Goal: Task Accomplishment & Management: Manage account settings

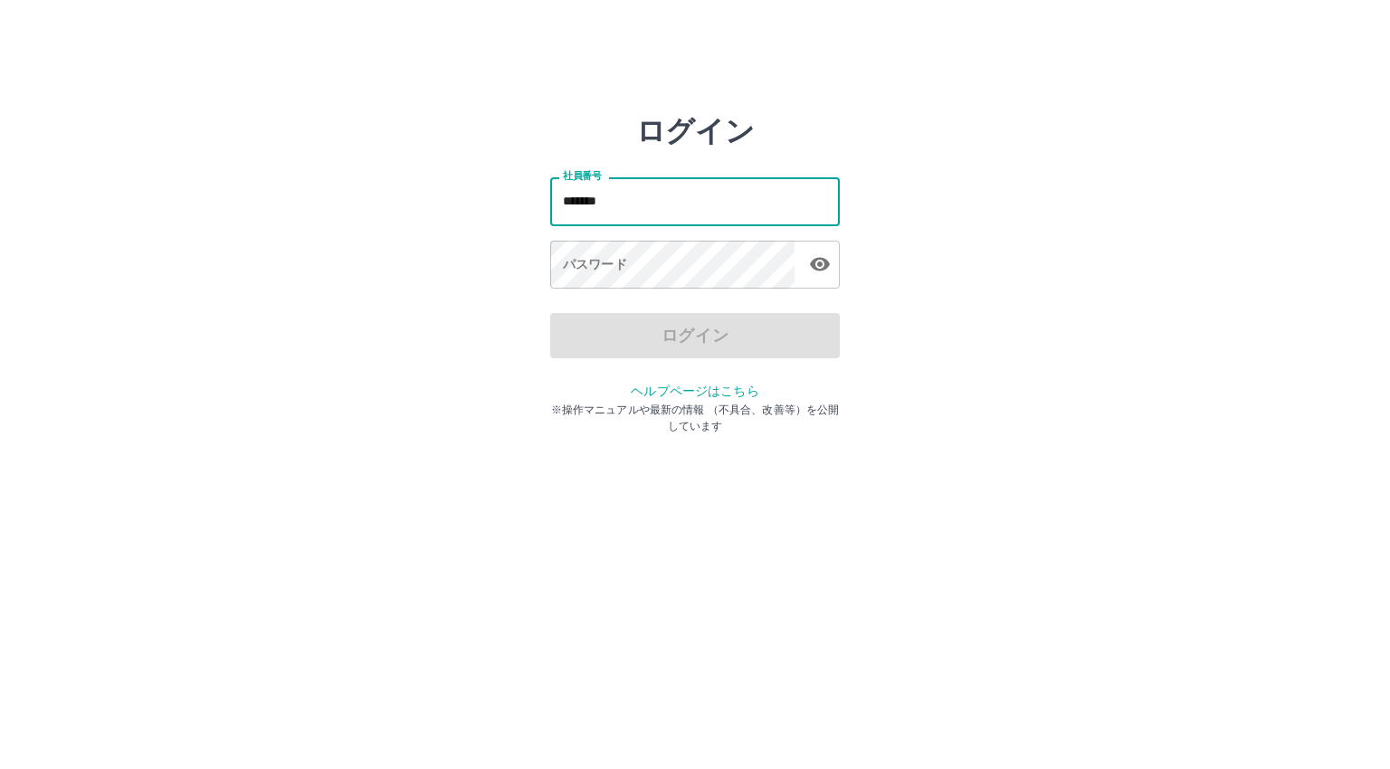
type input "*******"
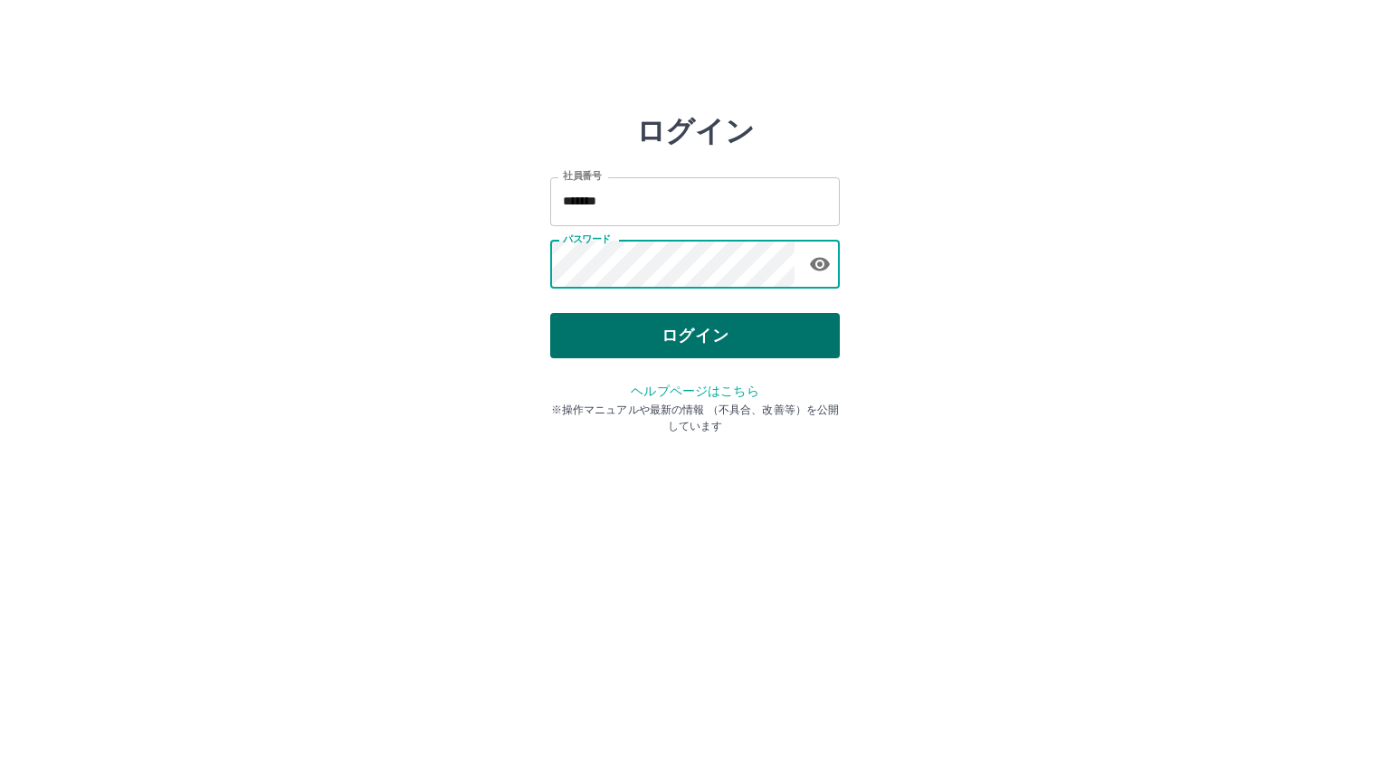
click at [677, 329] on button "ログイン" at bounding box center [695, 335] width 290 height 45
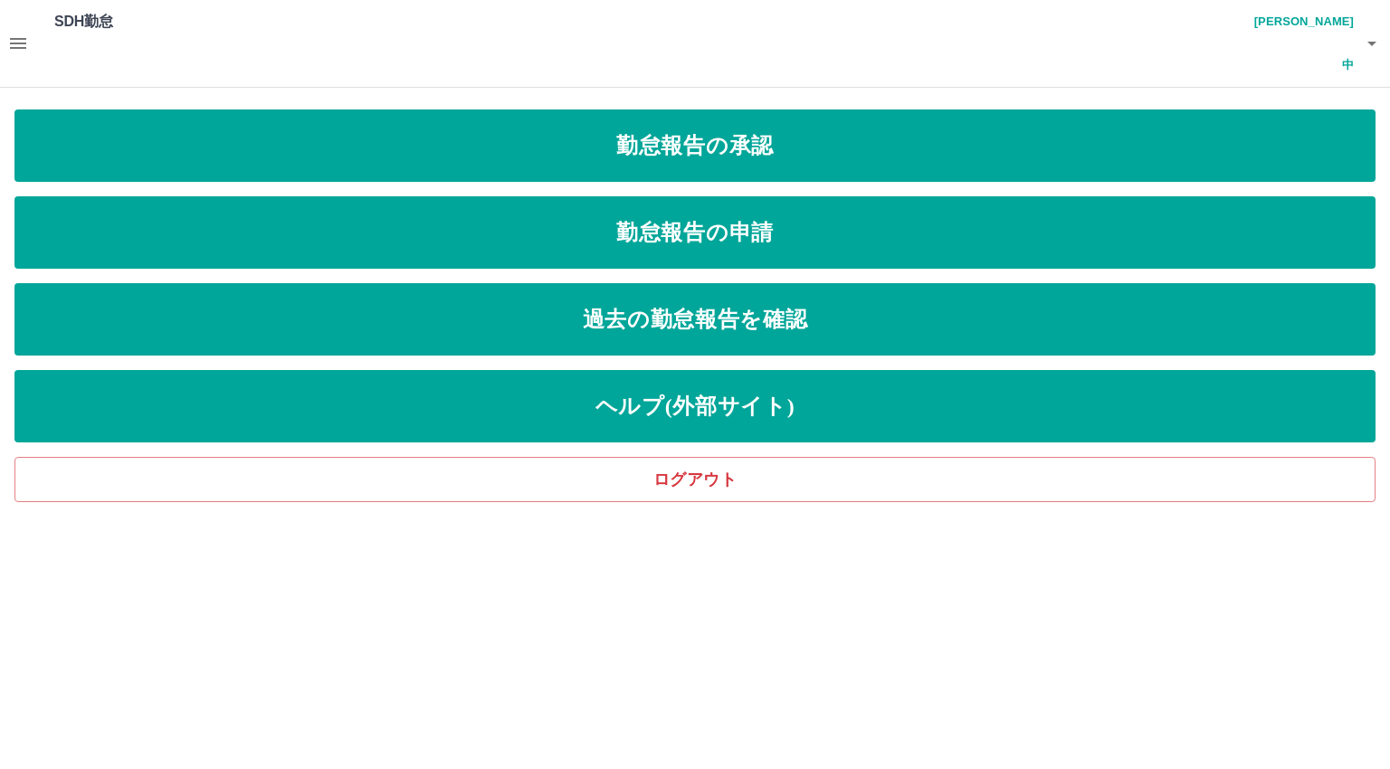
click at [22, 38] on icon "button" at bounding box center [18, 43] width 16 height 11
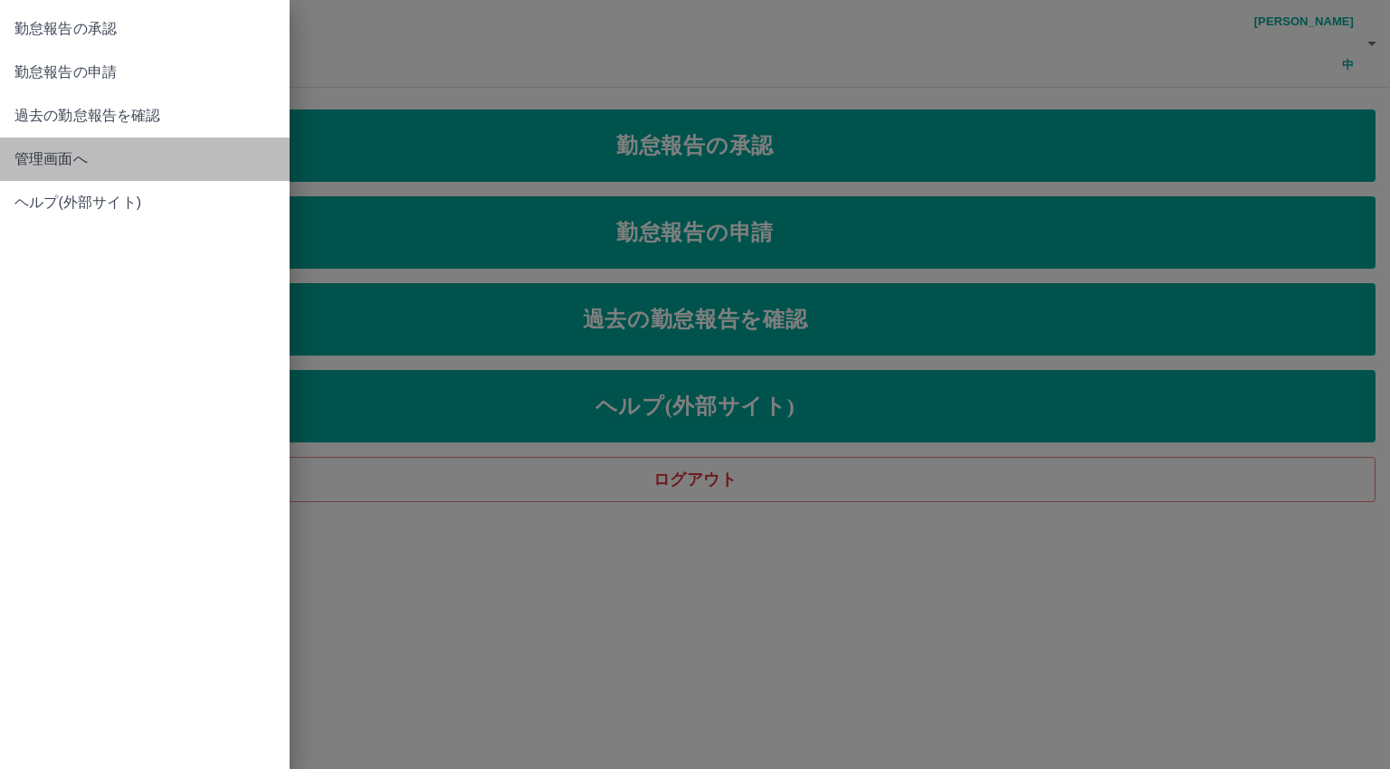
click at [44, 164] on span "管理画面へ" at bounding box center [144, 159] width 261 height 22
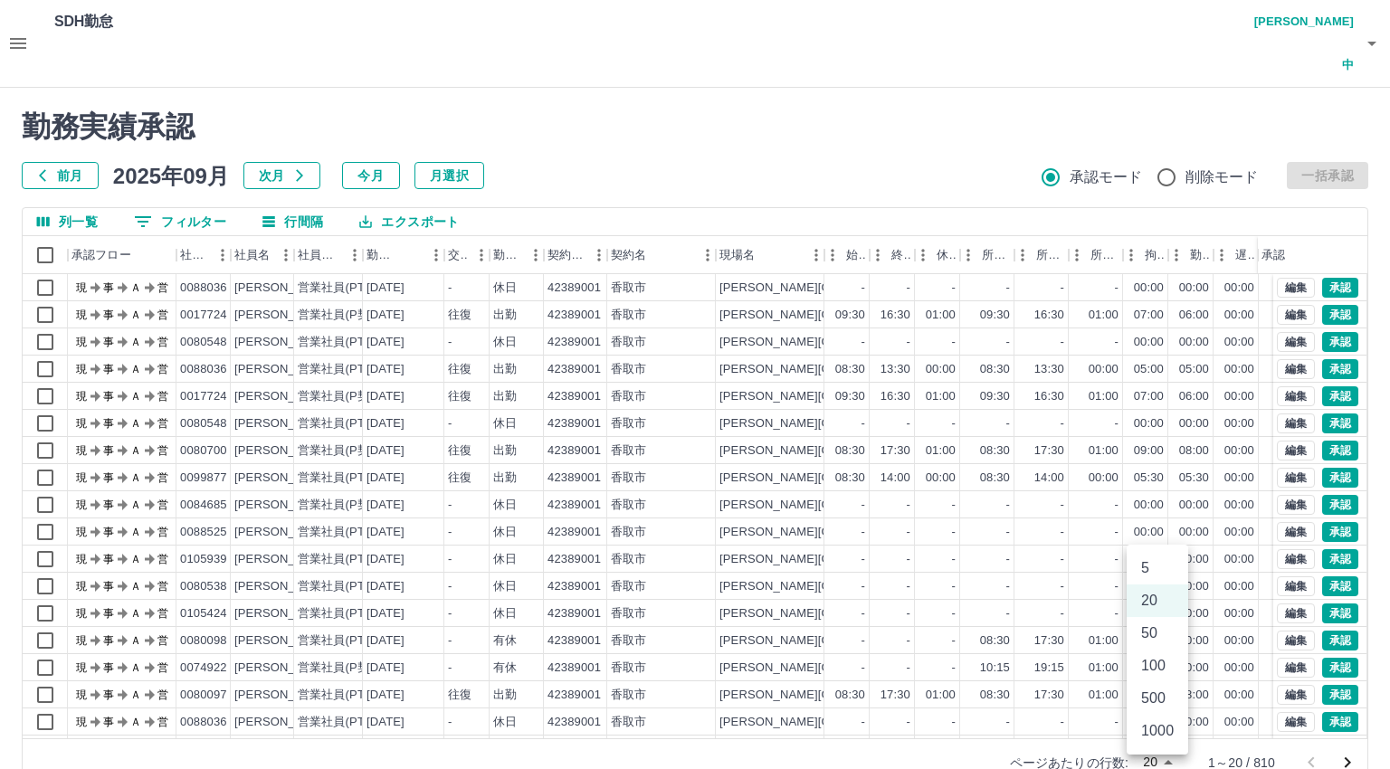
click at [1148, 713] on body "SDH勤怠 [PERSON_NAME] 勤務実績承認 前月 [DATE] 次月 今月 月選択 承認モード 削除モード 一括承認 列一覧 0 フィルター 行間隔…" at bounding box center [695, 404] width 1390 height 808
click at [1148, 697] on li "500" at bounding box center [1158, 699] width 62 height 33
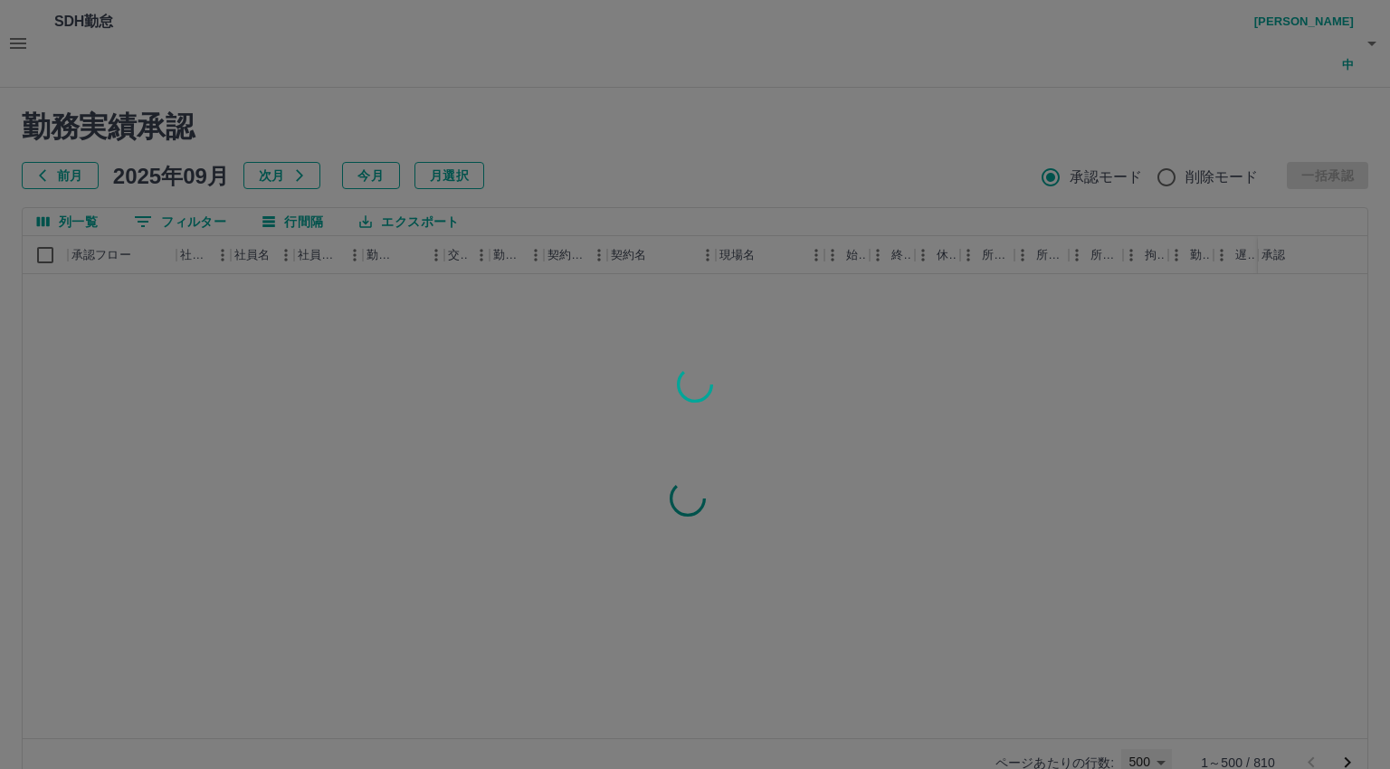
type input "***"
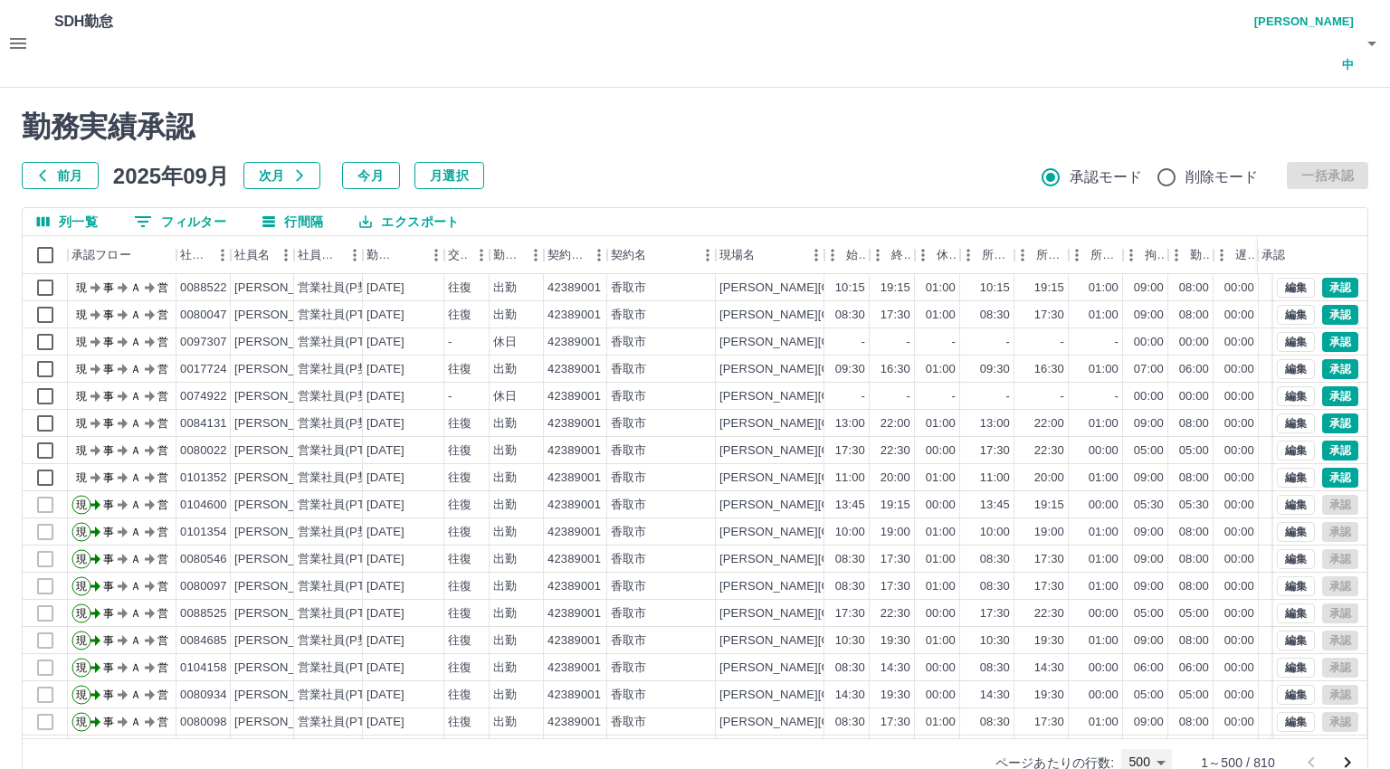
scroll to position [4580, 0]
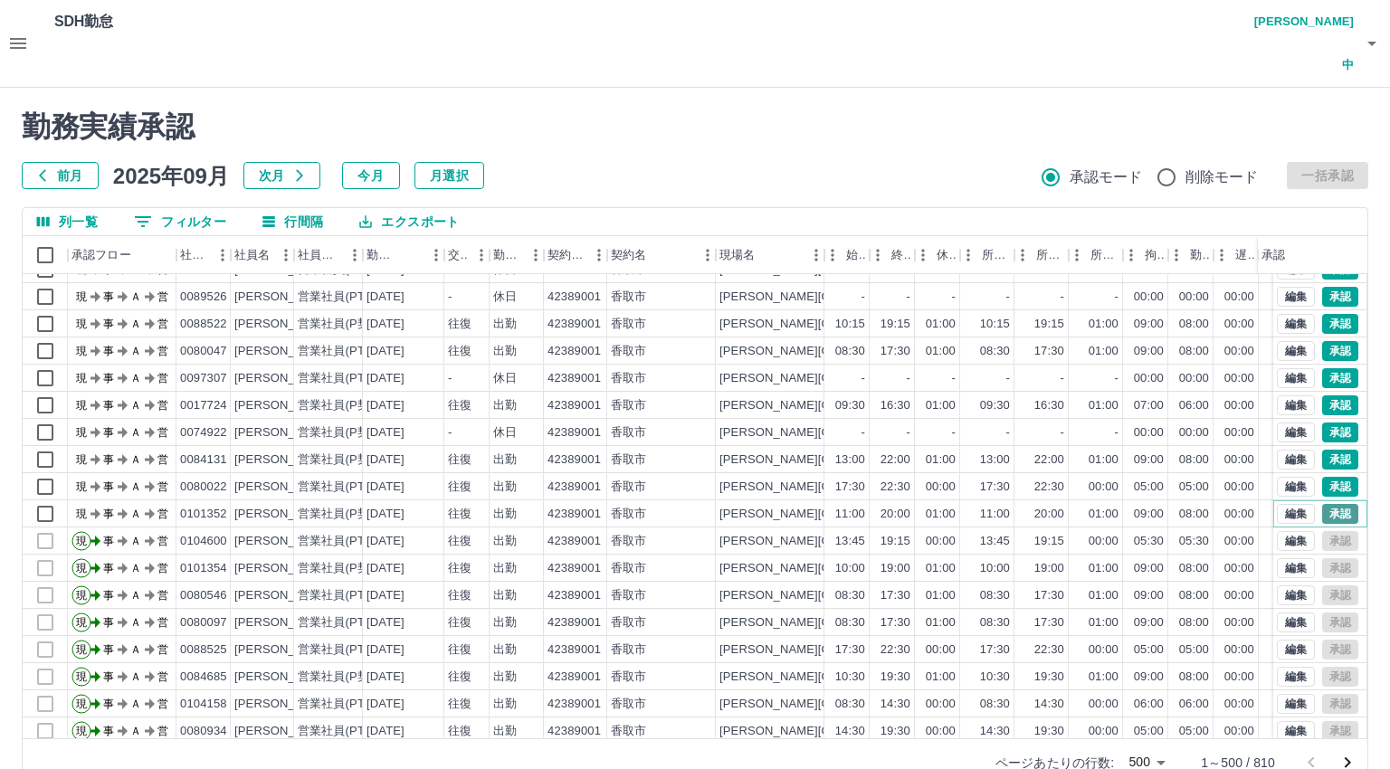
click at [1323, 504] on button "承認" at bounding box center [1341, 514] width 36 height 20
click at [1329, 477] on button "承認" at bounding box center [1341, 487] width 36 height 20
click at [1326, 450] on button "承認" at bounding box center [1341, 460] width 36 height 20
click at [1323, 423] on button "承認" at bounding box center [1341, 433] width 36 height 20
click at [1329, 396] on button "承認" at bounding box center [1341, 406] width 36 height 20
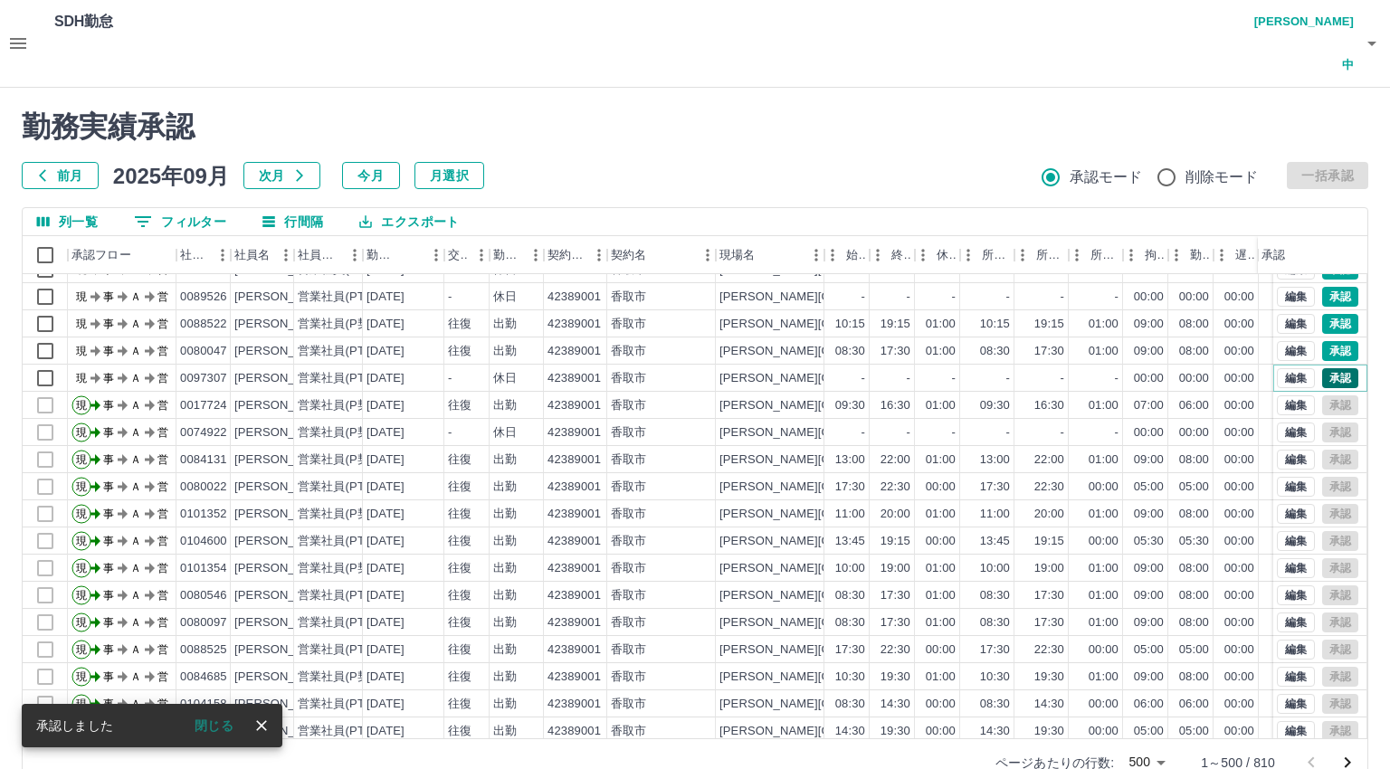
click at [1323, 368] on button "承認" at bounding box center [1341, 378] width 36 height 20
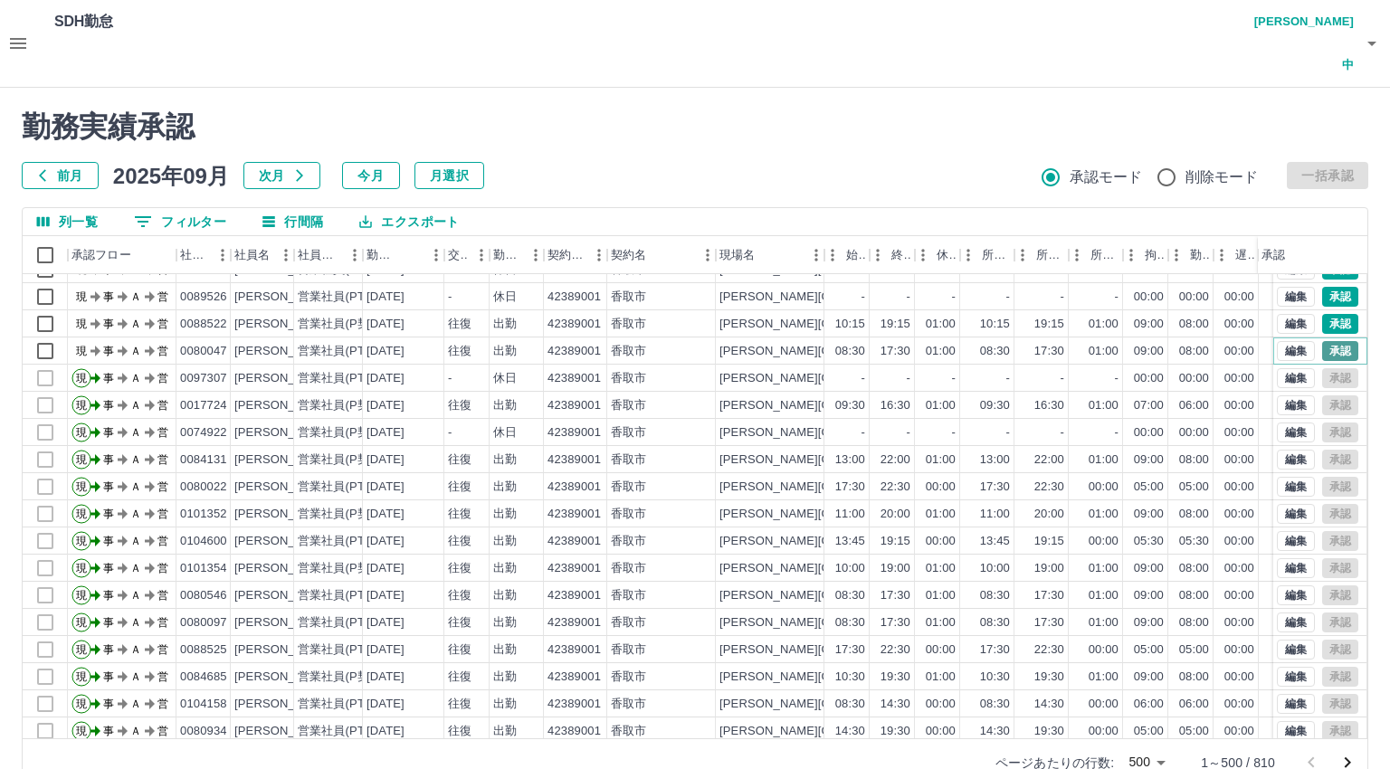
click at [1323, 341] on button "承認" at bounding box center [1341, 351] width 36 height 20
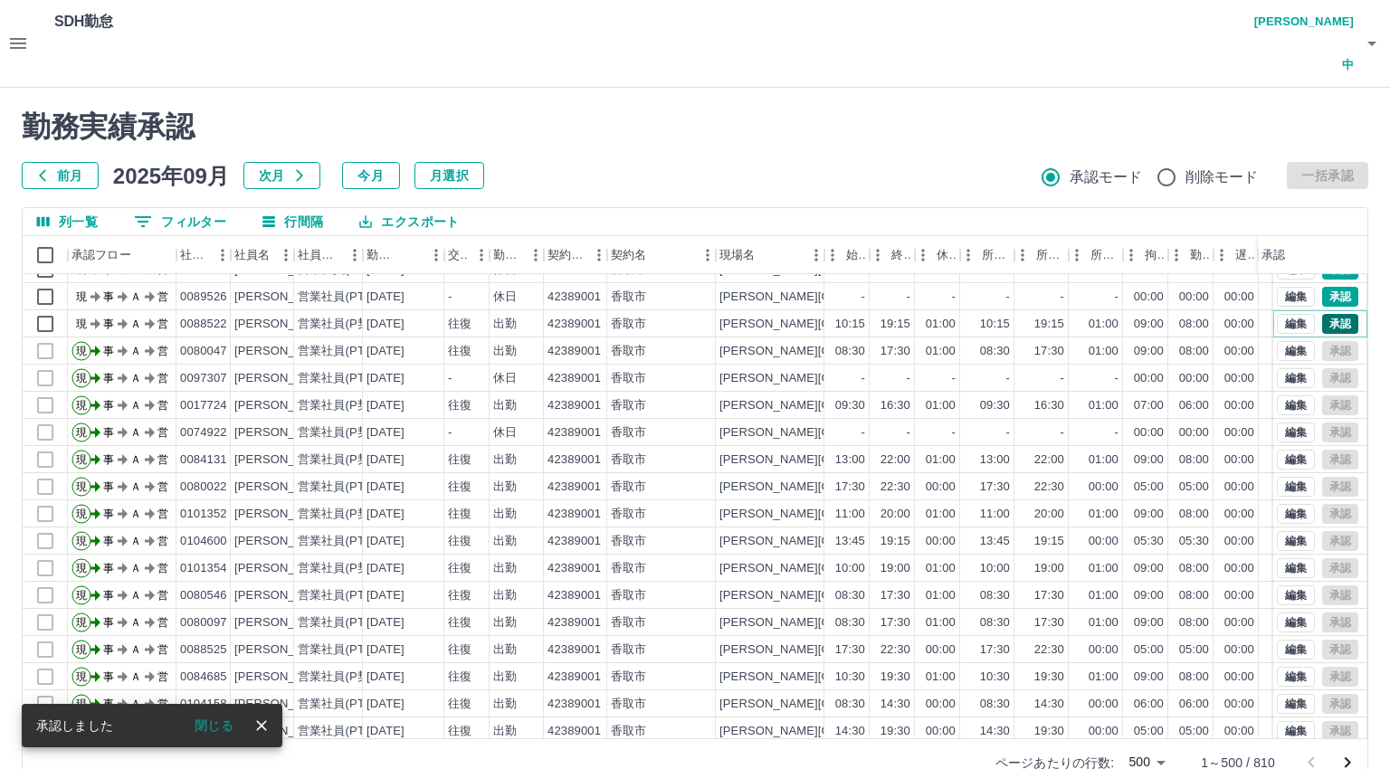
click at [1326, 314] on button "承認" at bounding box center [1341, 324] width 36 height 20
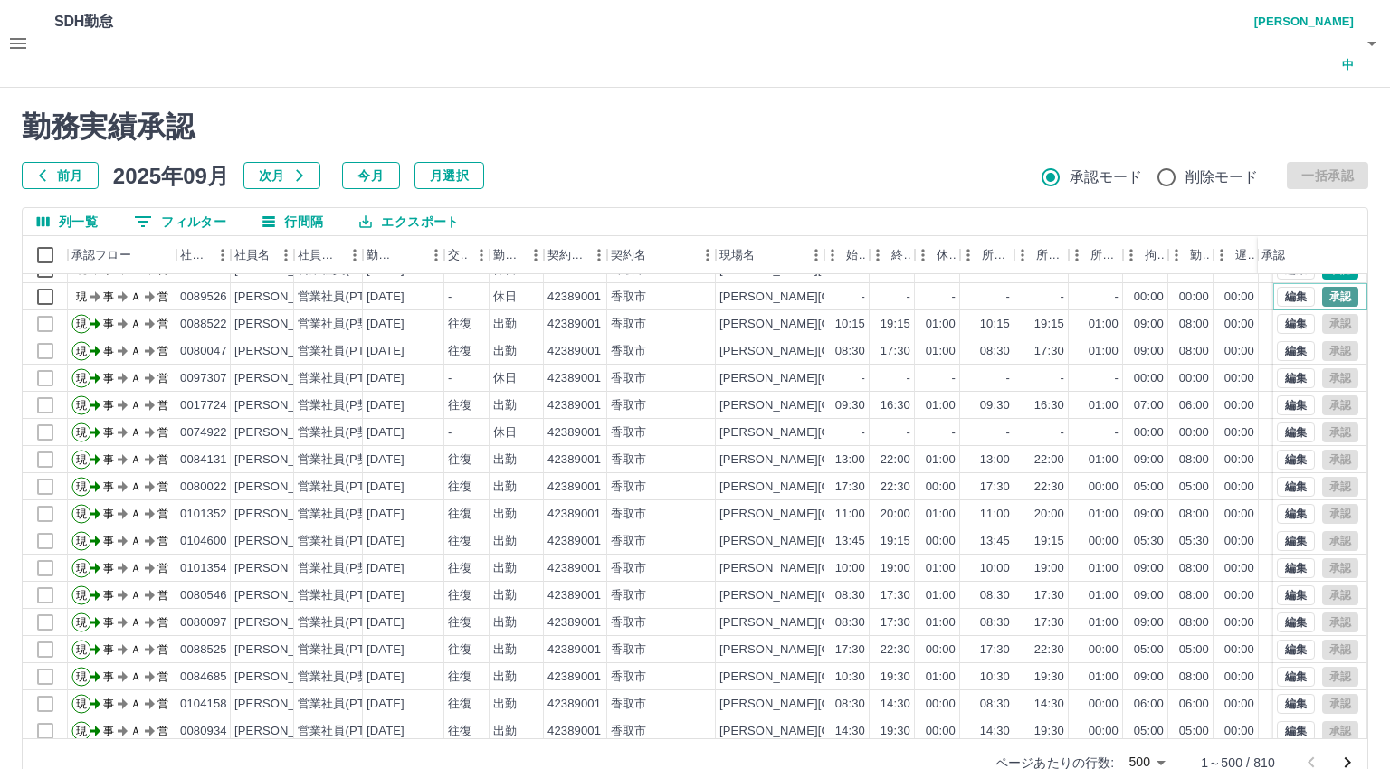
click at [1323, 287] on button "承認" at bounding box center [1341, 297] width 36 height 20
